Goal: Entertainment & Leisure: Consume media (video, audio)

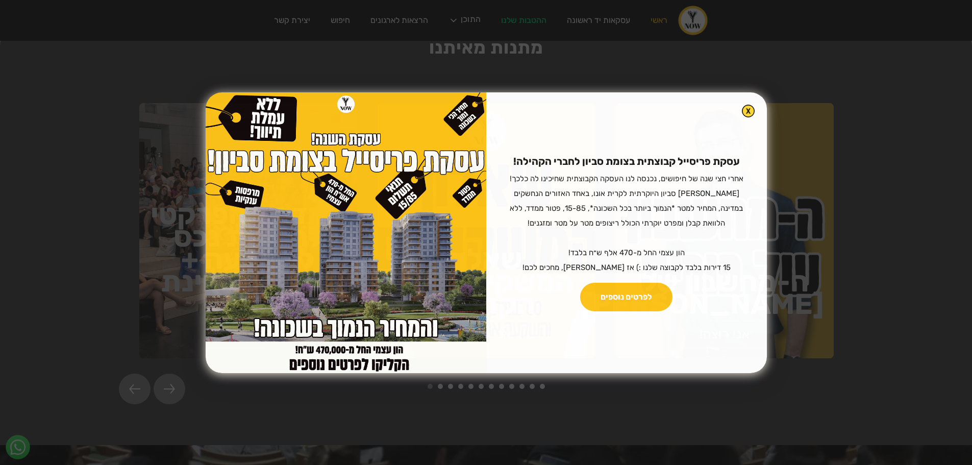
scroll to position [1807, 0]
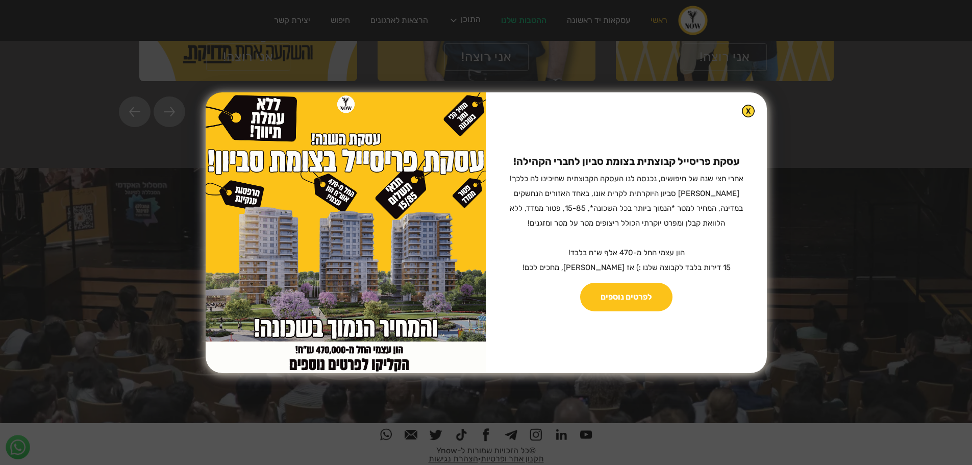
click at [357, 136] on img at bounding box center [346, 232] width 281 height 281
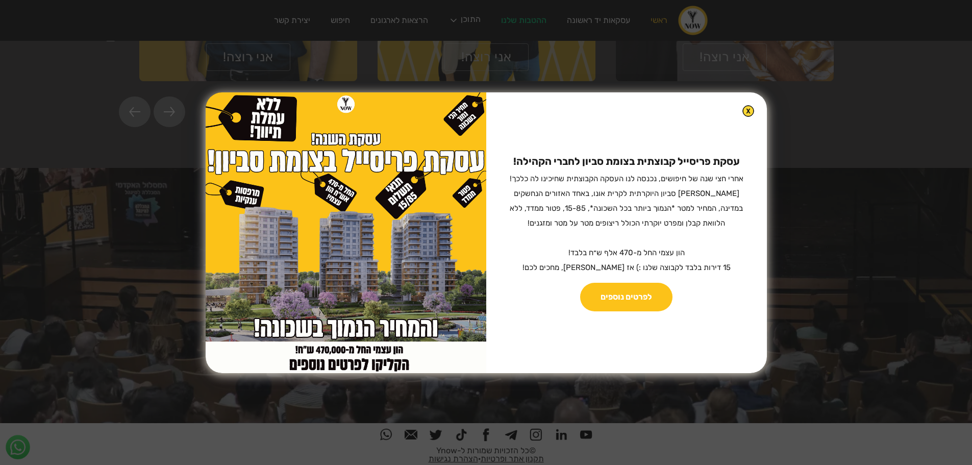
click at [742, 108] on img at bounding box center [748, 111] width 12 height 12
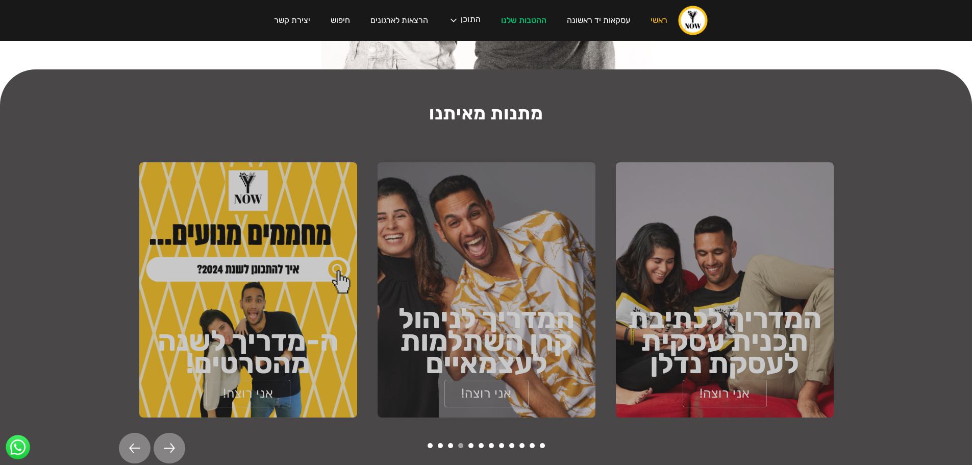
scroll to position [1453, 0]
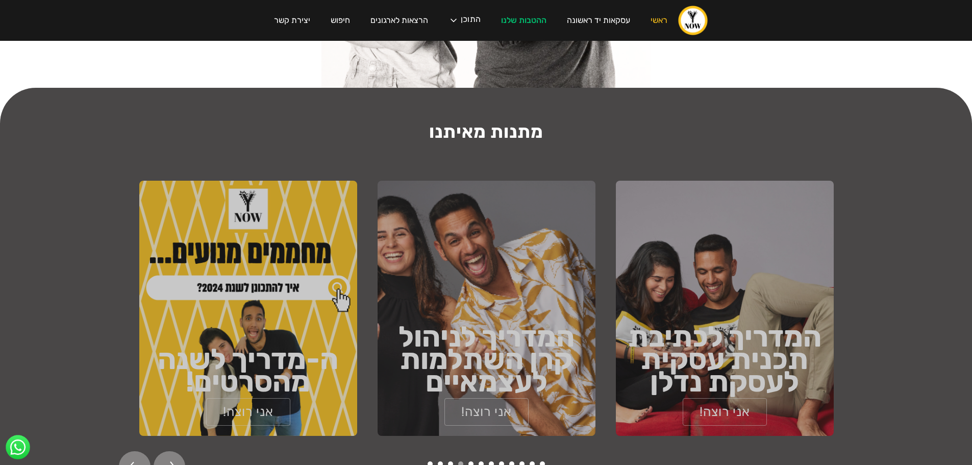
click at [864, 325] on h1 "קובץ לבדיקת כדאיות עסקה בנדל״ן" at bounding box center [963, 358] width 218 height 67
click at [716, 325] on h1 "המדריך לכתיבת תכנית עסקית לעסקת נדלן" at bounding box center [725, 358] width 218 height 67
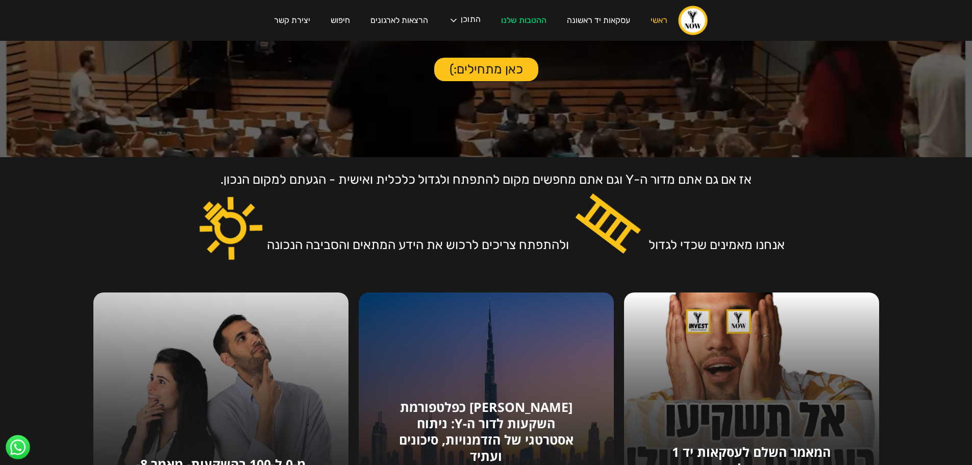
scroll to position [0, 0]
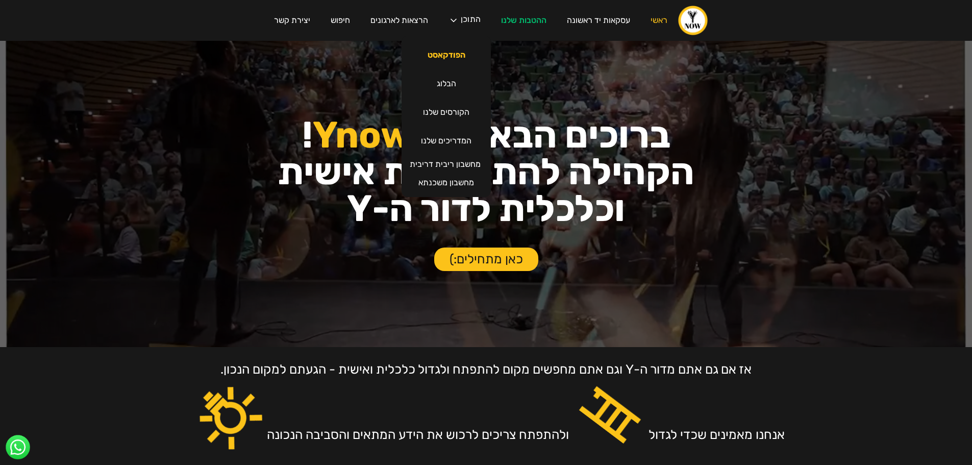
click at [447, 55] on link "הפודקאסט" at bounding box center [446, 55] width 58 height 29
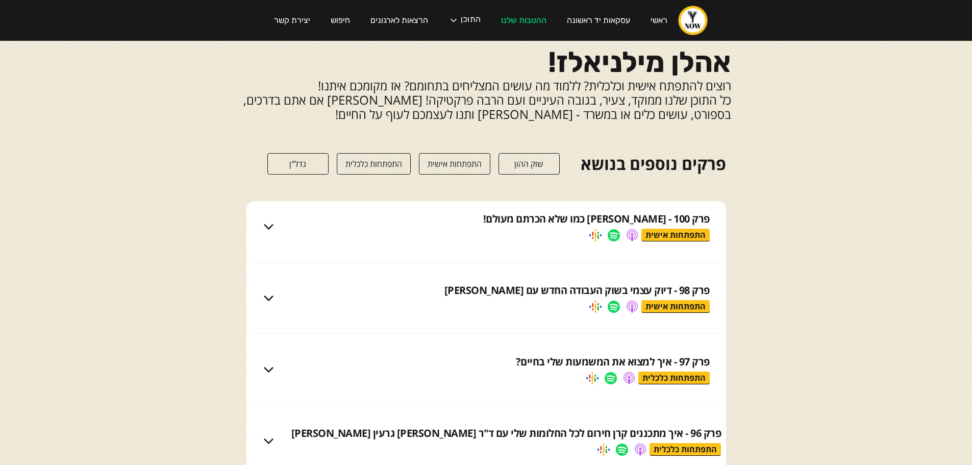
click at [664, 216] on div "פרק 100 - [PERSON_NAME] כמו שלא הכרתם מעולם!" at bounding box center [596, 219] width 227 height 14
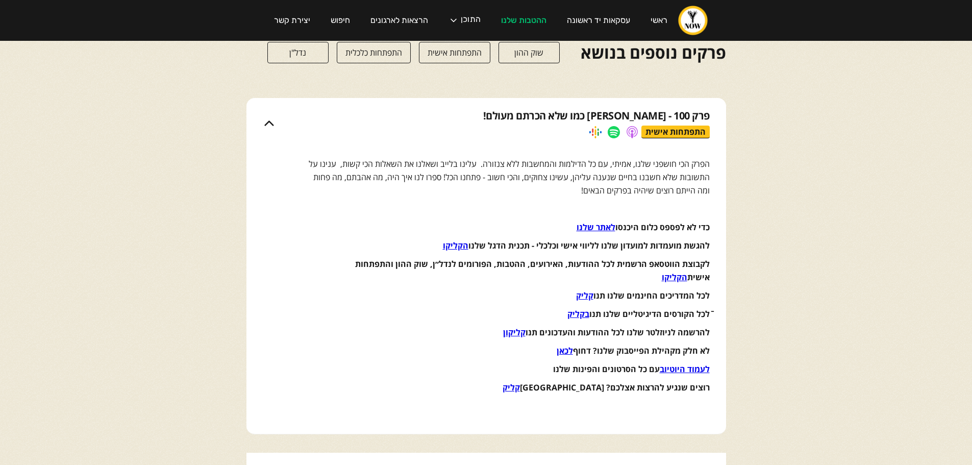
scroll to position [153, 0]
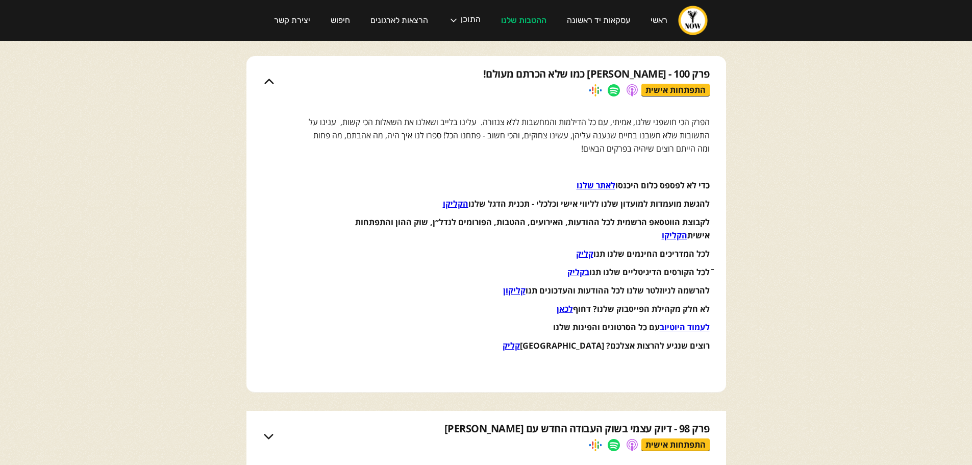
click at [613, 91] on link at bounding box center [614, 90] width 12 height 12
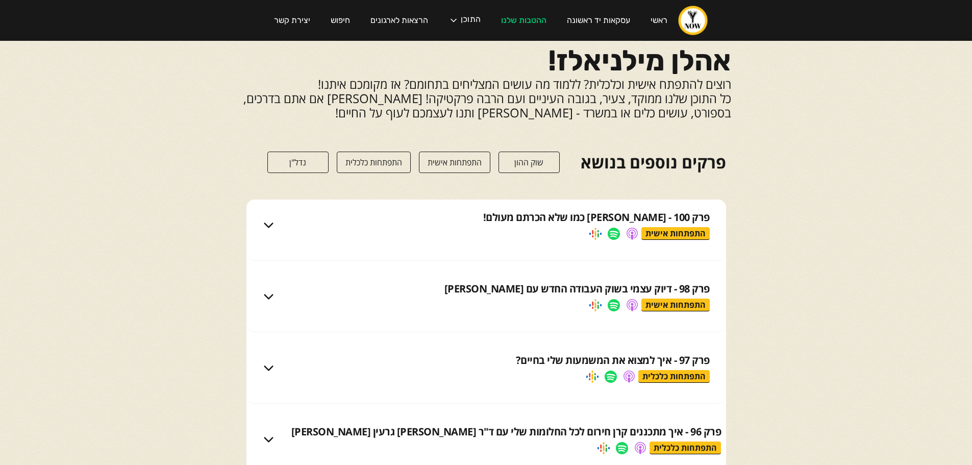
scroll to position [0, 0]
